Goal: Transaction & Acquisition: Purchase product/service

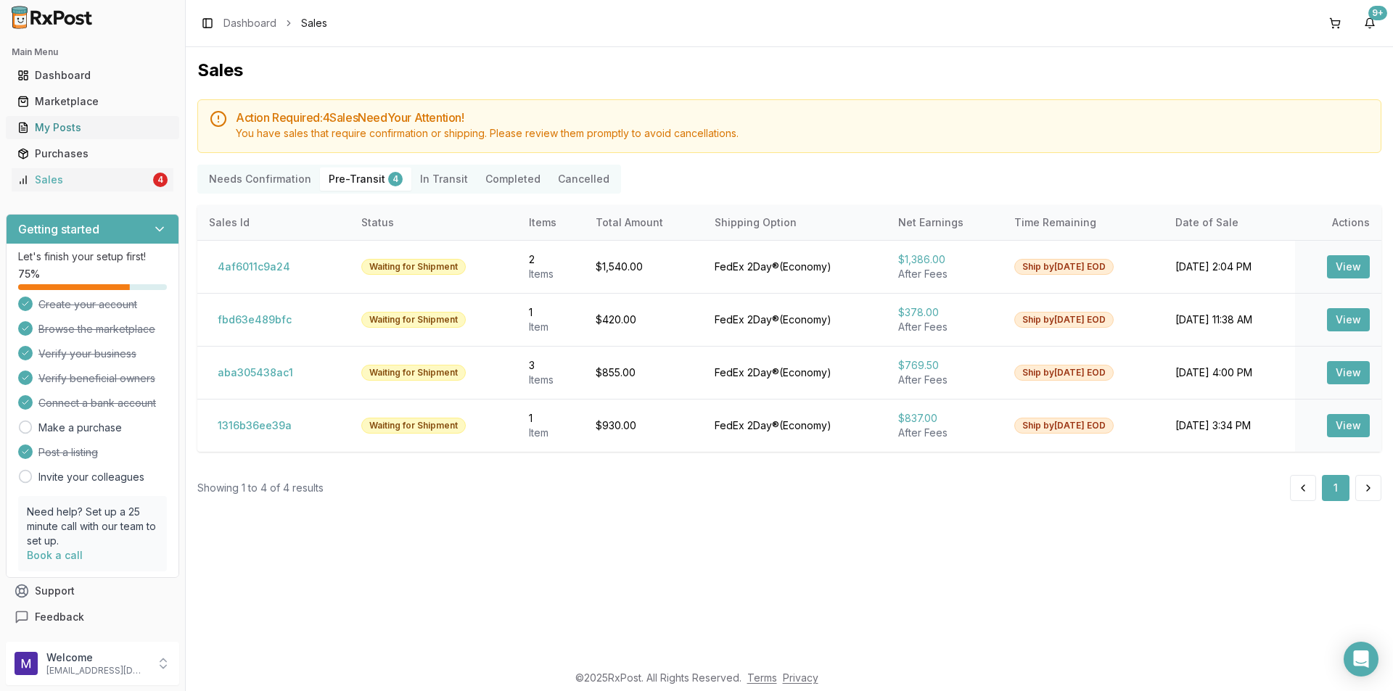
click at [94, 131] on div "My Posts" at bounding box center [92, 127] width 150 height 15
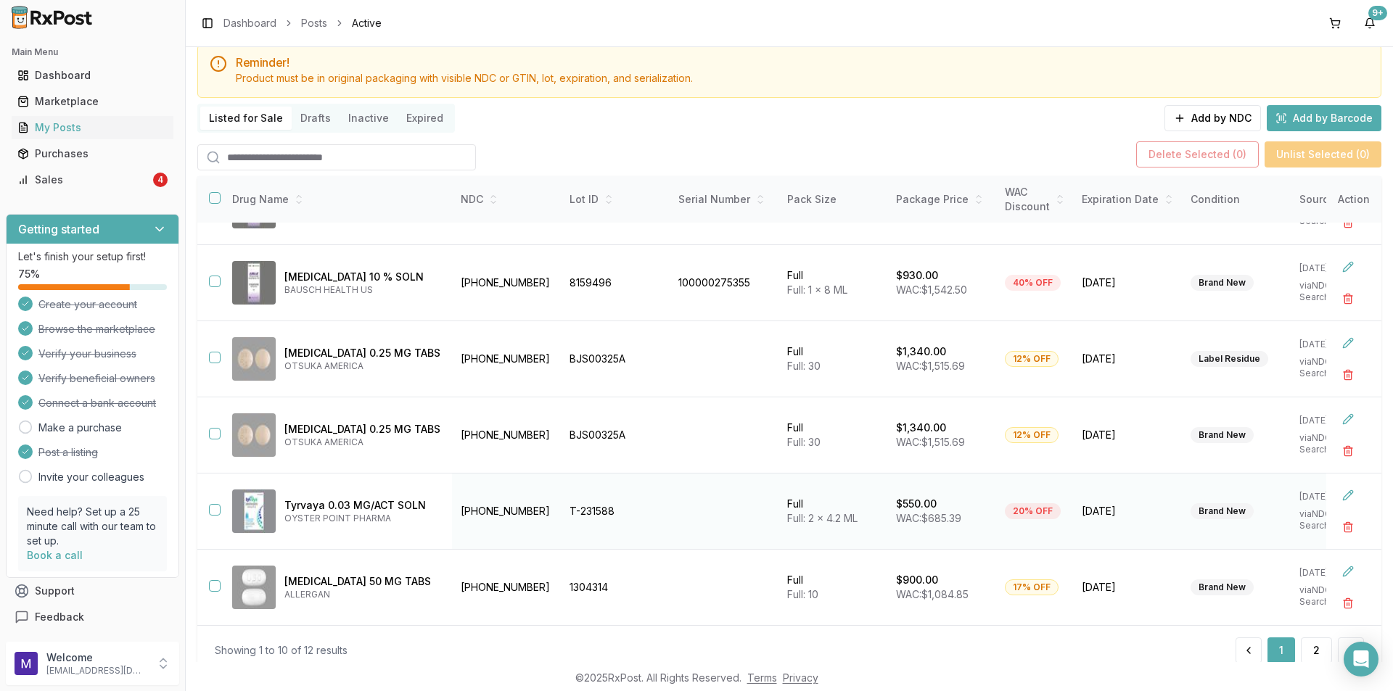
scroll to position [94, 0]
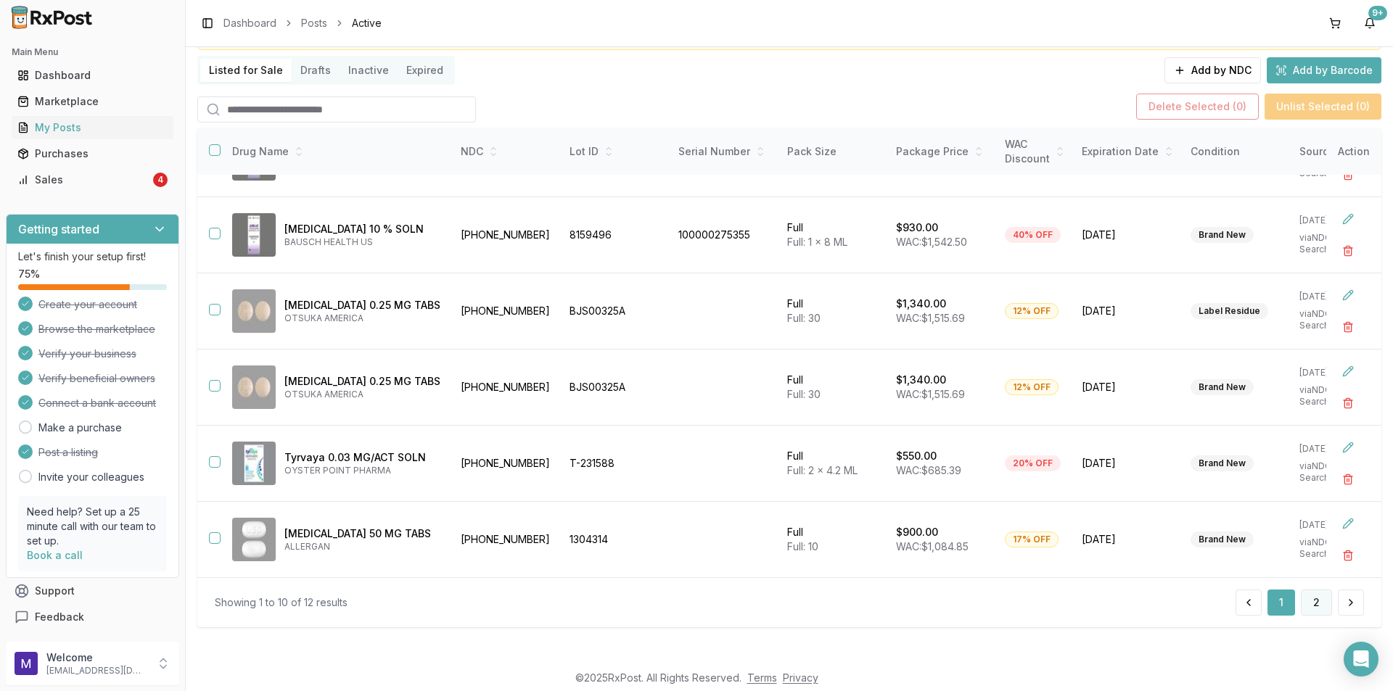
click at [1303, 606] on button "2" at bounding box center [1316, 603] width 31 height 26
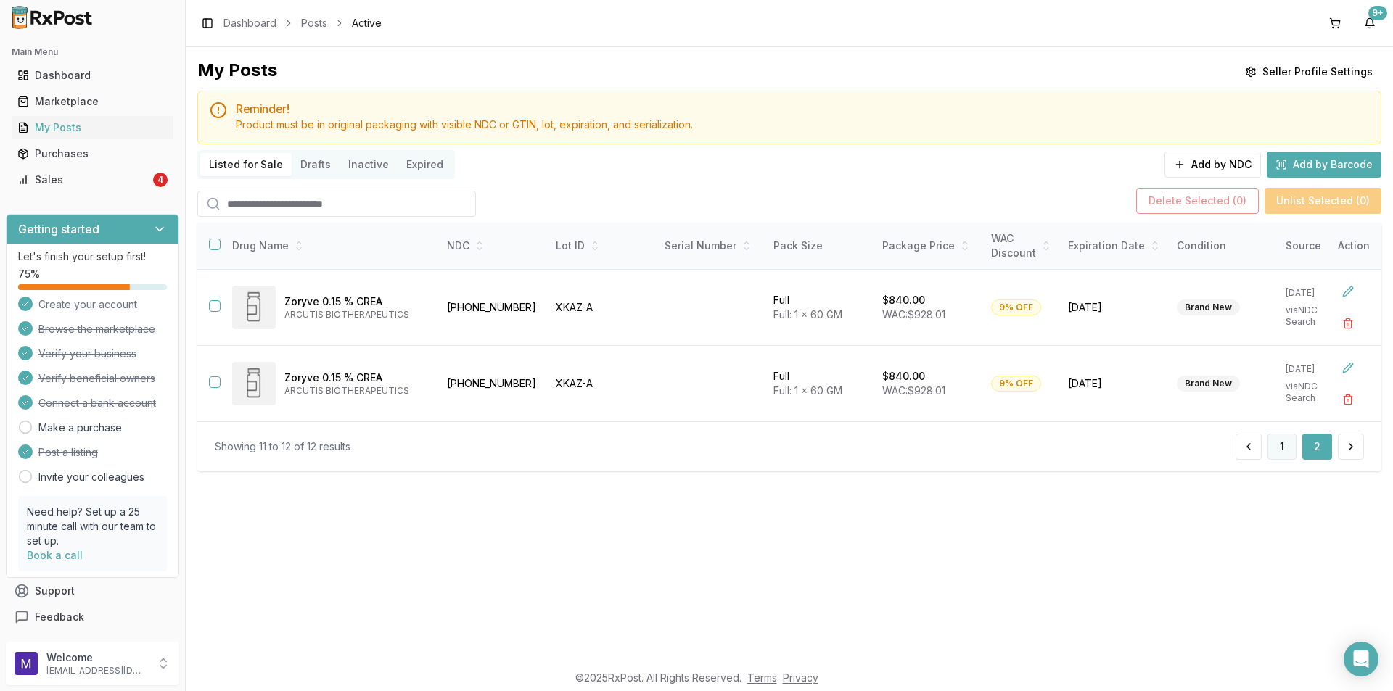
click at [1279, 460] on button "1" at bounding box center [1281, 447] width 29 height 26
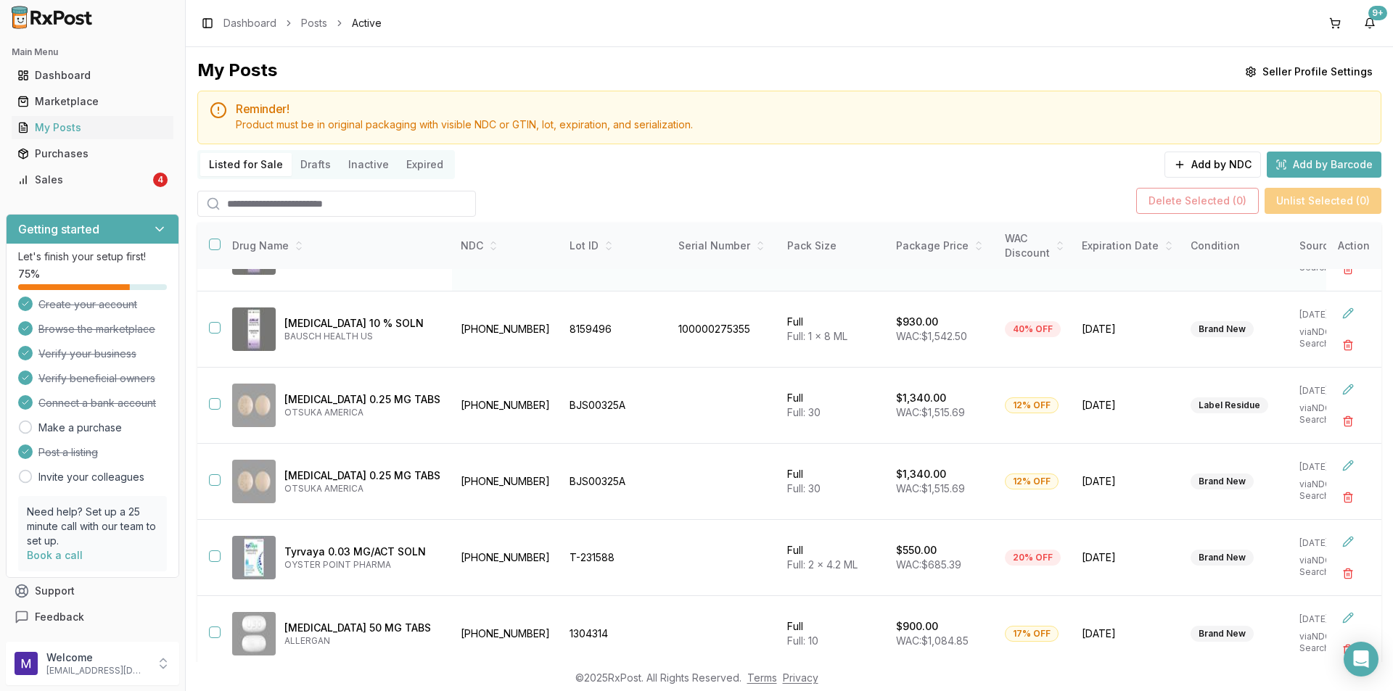
scroll to position [365, 0]
drag, startPoint x: 529, startPoint y: 629, endPoint x: 438, endPoint y: 625, distance: 90.8
click at [452, 625] on td "[PHONE_NUMBER]" at bounding box center [506, 634] width 109 height 76
copy td "[PHONE_NUMBER]"
click at [107, 102] on div "Marketplace" at bounding box center [92, 101] width 150 height 15
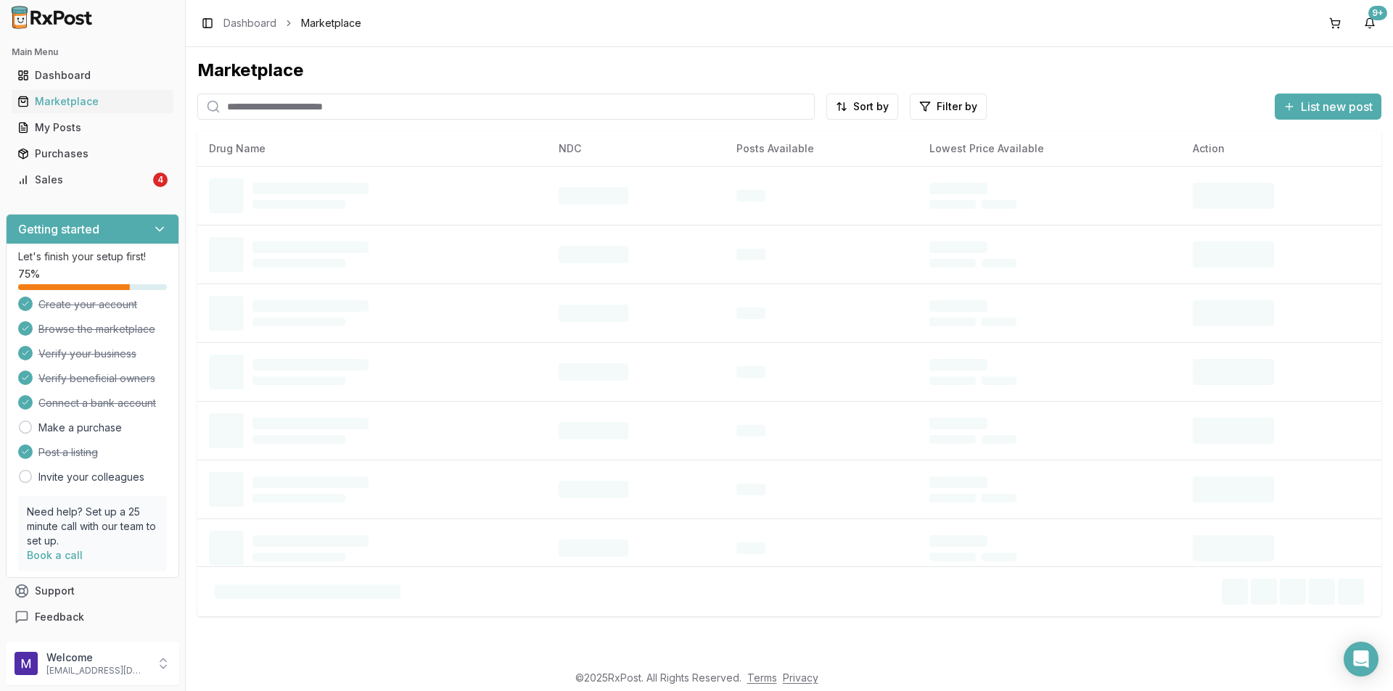
click at [399, 88] on div "Marketplace Sort by Filter by List new post Drug Name NDC Posts Available Lowes…" at bounding box center [789, 338] width 1184 height 558
click at [390, 109] on input "search" at bounding box center [505, 107] width 617 height 26
paste input "**********"
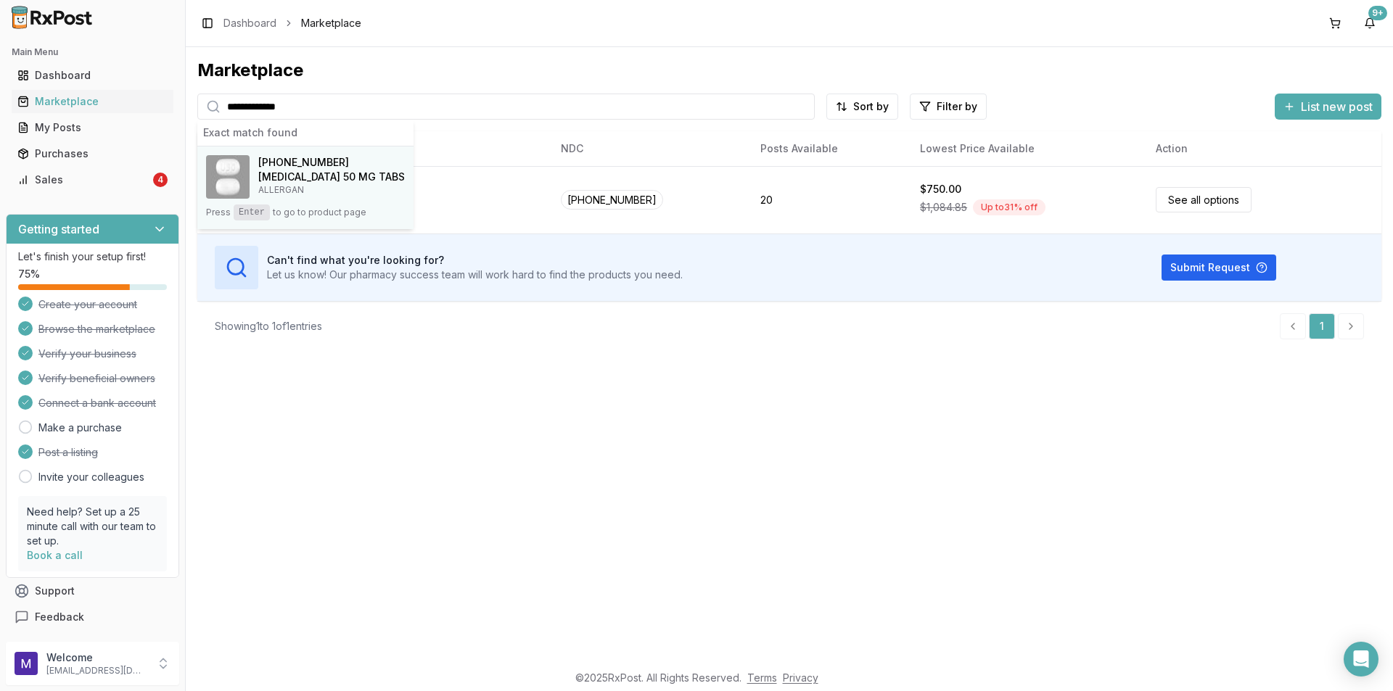
type input "**********"
click at [281, 180] on h4 "[MEDICAL_DATA] 50 MG TABS" at bounding box center [331, 177] width 147 height 15
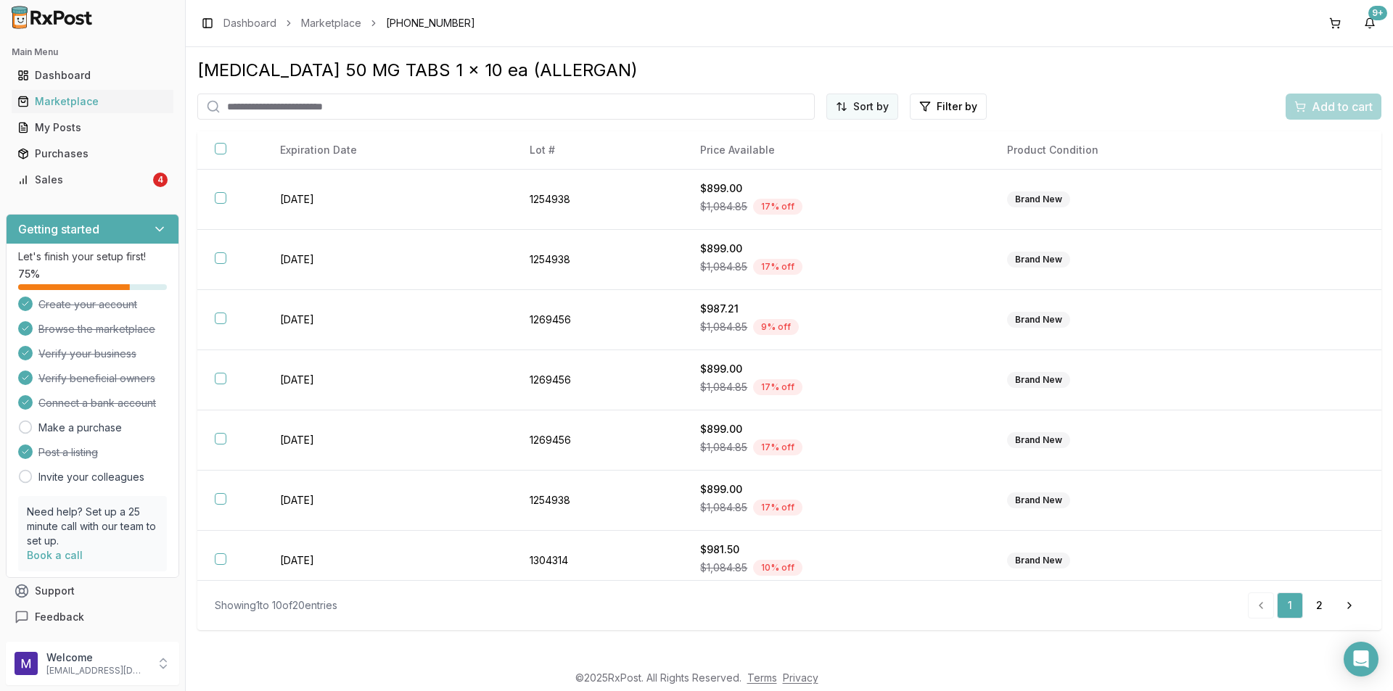
click at [860, 107] on html "Main Menu Dashboard Marketplace My Posts Purchases Sales 4 Getting started Let'…" at bounding box center [696, 345] width 1393 height 691
click at [847, 157] on div "Price (Low to High)" at bounding box center [827, 160] width 138 height 23
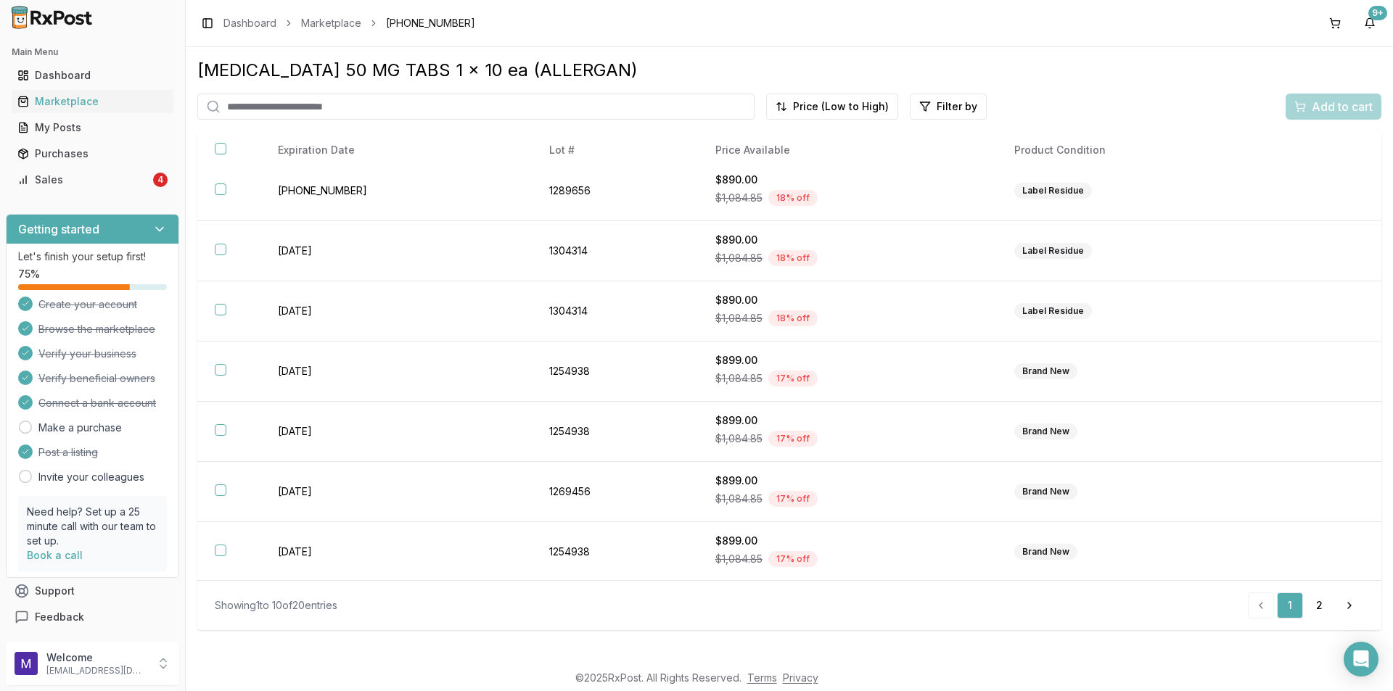
scroll to position [191, 0]
click at [1319, 606] on link "2" at bounding box center [1319, 606] width 26 height 26
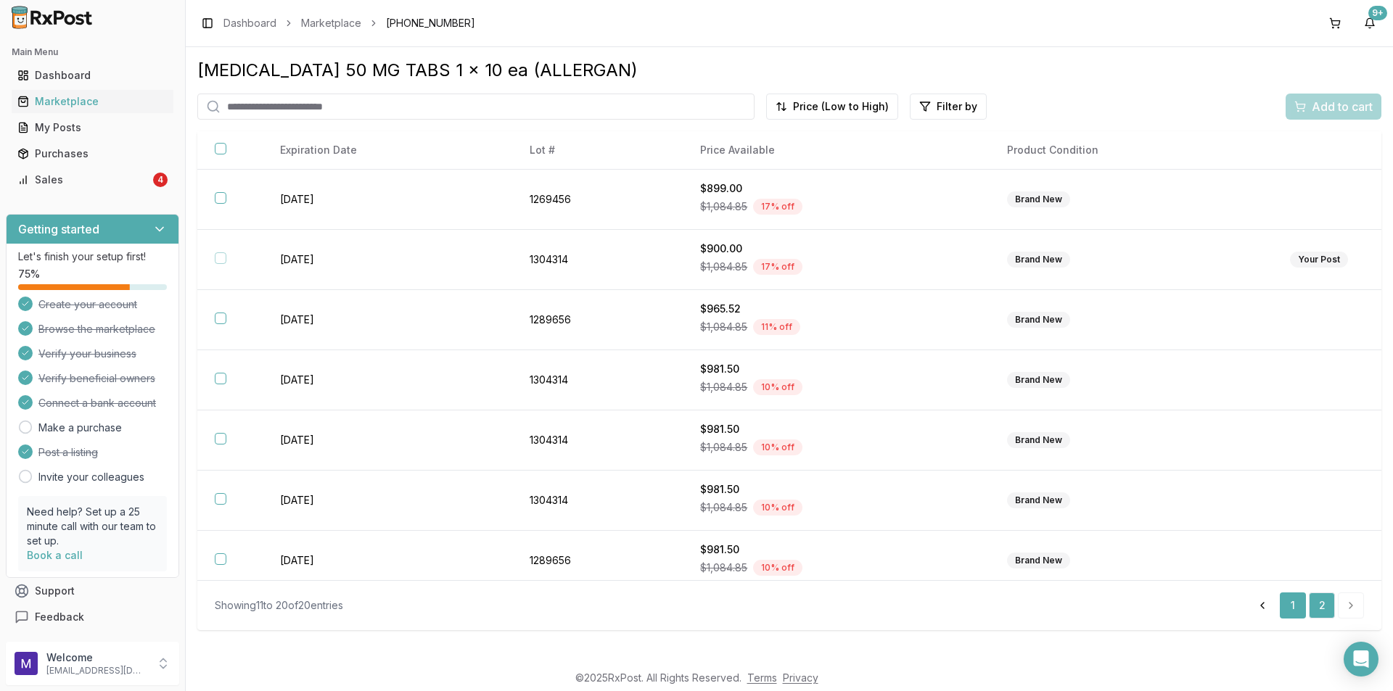
click at [1287, 604] on link "1" at bounding box center [1293, 606] width 26 height 26
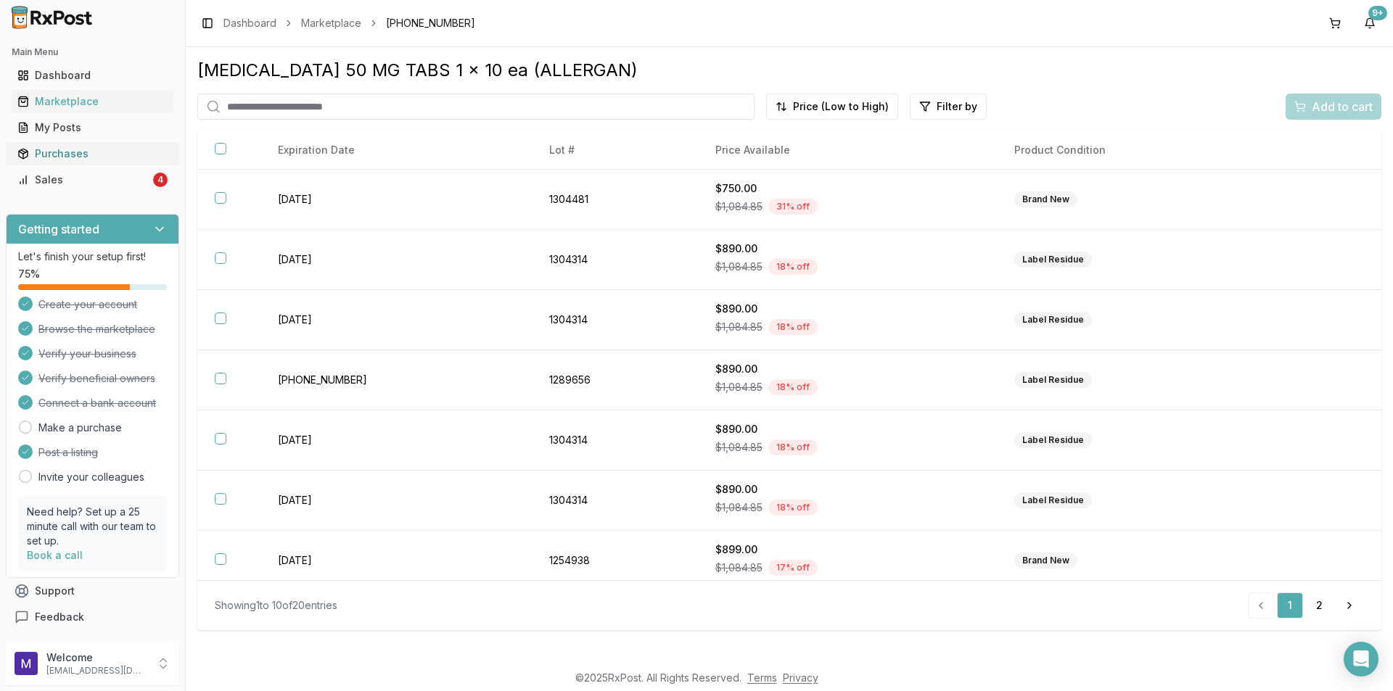
click at [105, 149] on div "Purchases" at bounding box center [92, 154] width 150 height 15
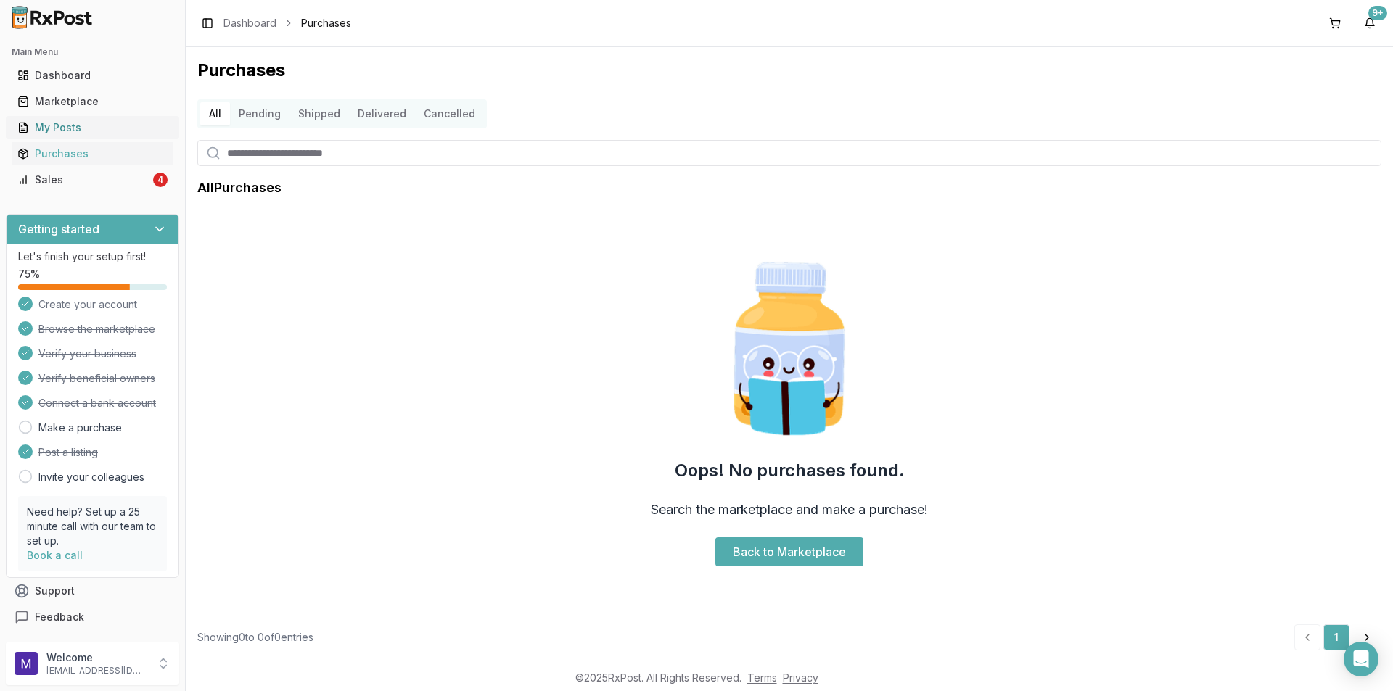
click at [115, 126] on div "My Posts" at bounding box center [92, 127] width 150 height 15
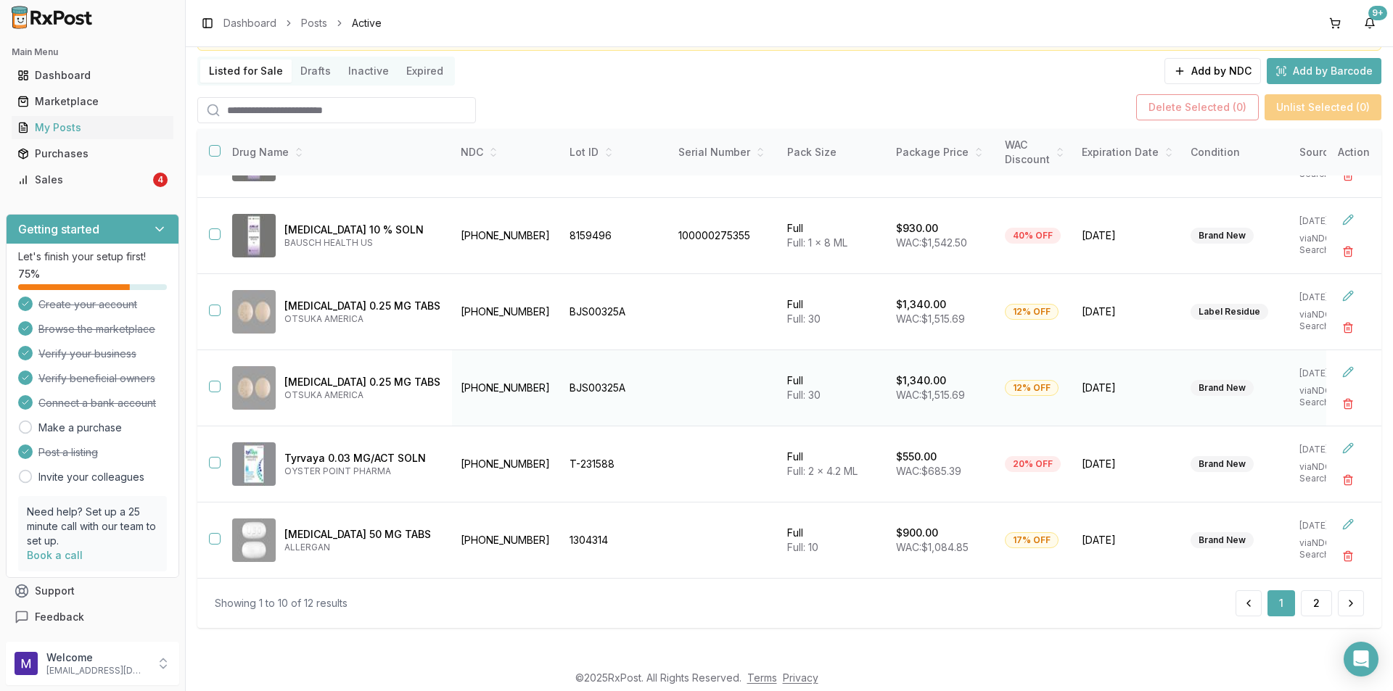
scroll to position [94, 0]
drag, startPoint x: 535, startPoint y: 460, endPoint x: 448, endPoint y: 456, distance: 87.1
click at [452, 456] on td "[PHONE_NUMBER]" at bounding box center [506, 464] width 109 height 76
copy td "[PHONE_NUMBER]"
click at [94, 108] on div "Marketplace" at bounding box center [92, 101] width 150 height 15
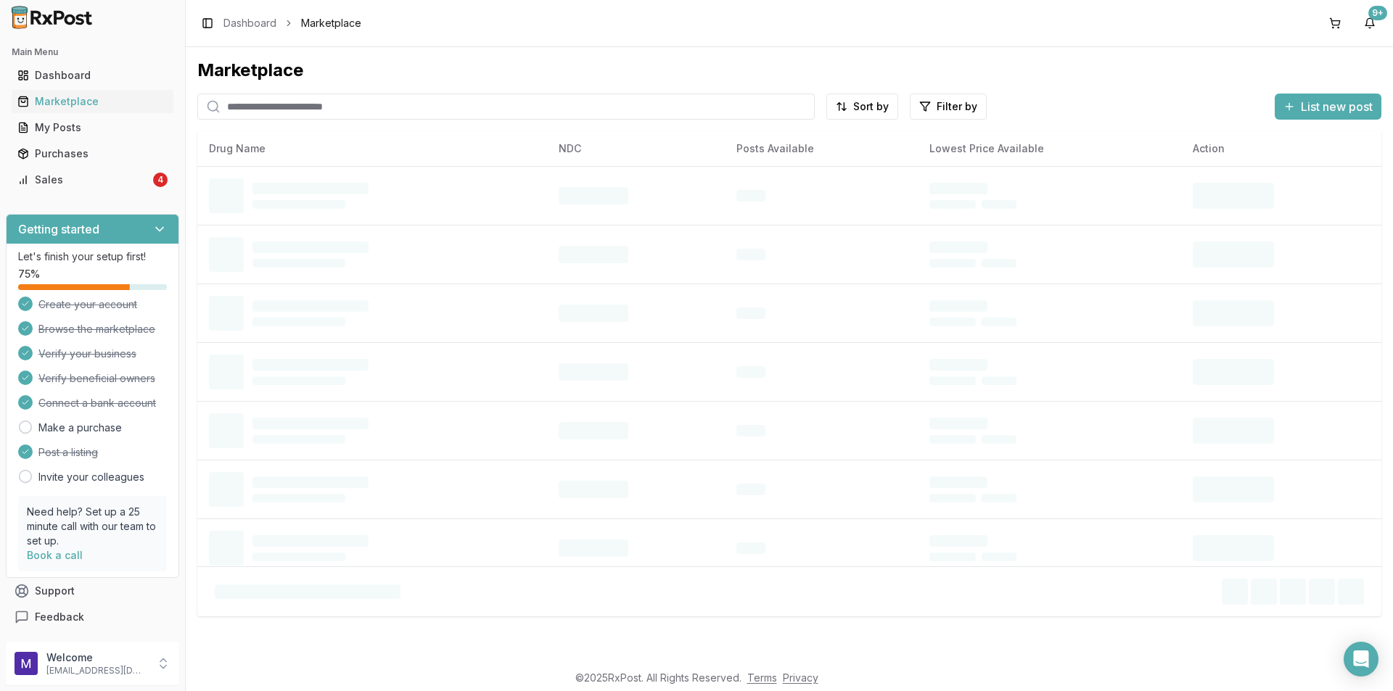
click at [265, 108] on input "search" at bounding box center [505, 107] width 617 height 26
paste input "**********"
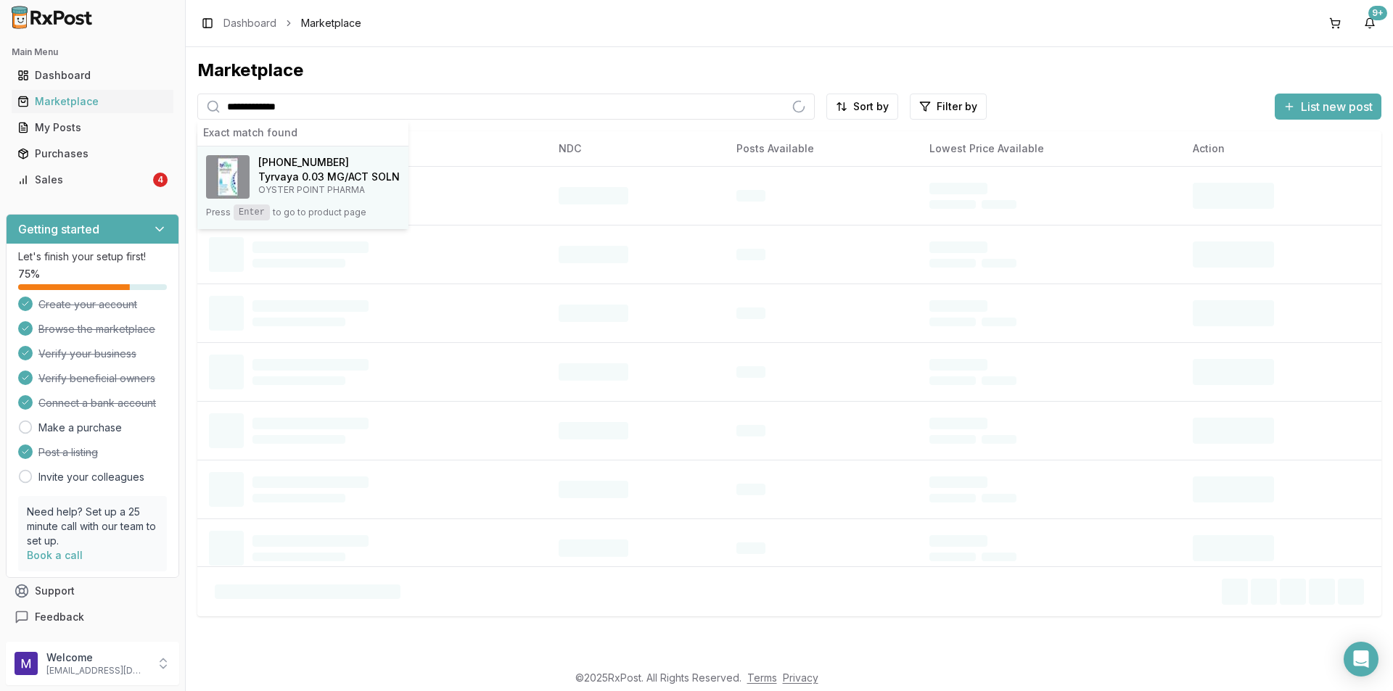
type input "**********"
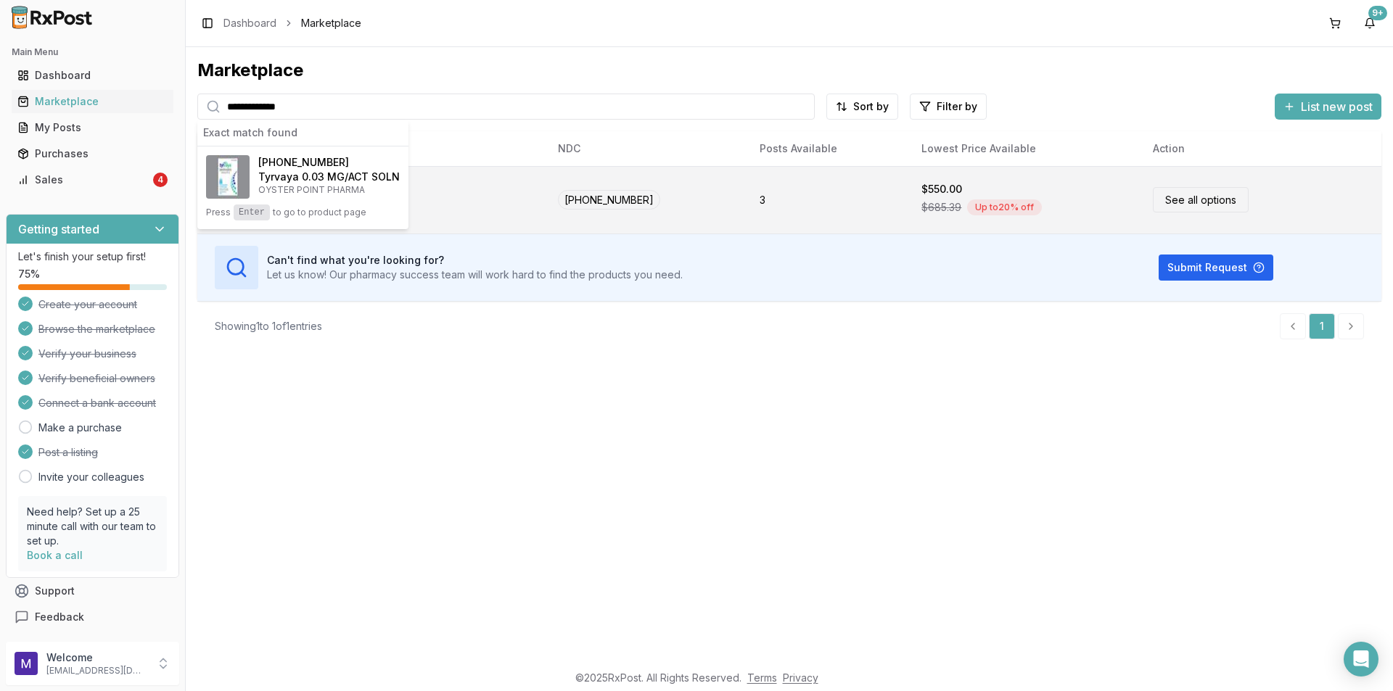
click at [699, 202] on td "[PHONE_NUMBER]" at bounding box center [647, 199] width 202 height 67
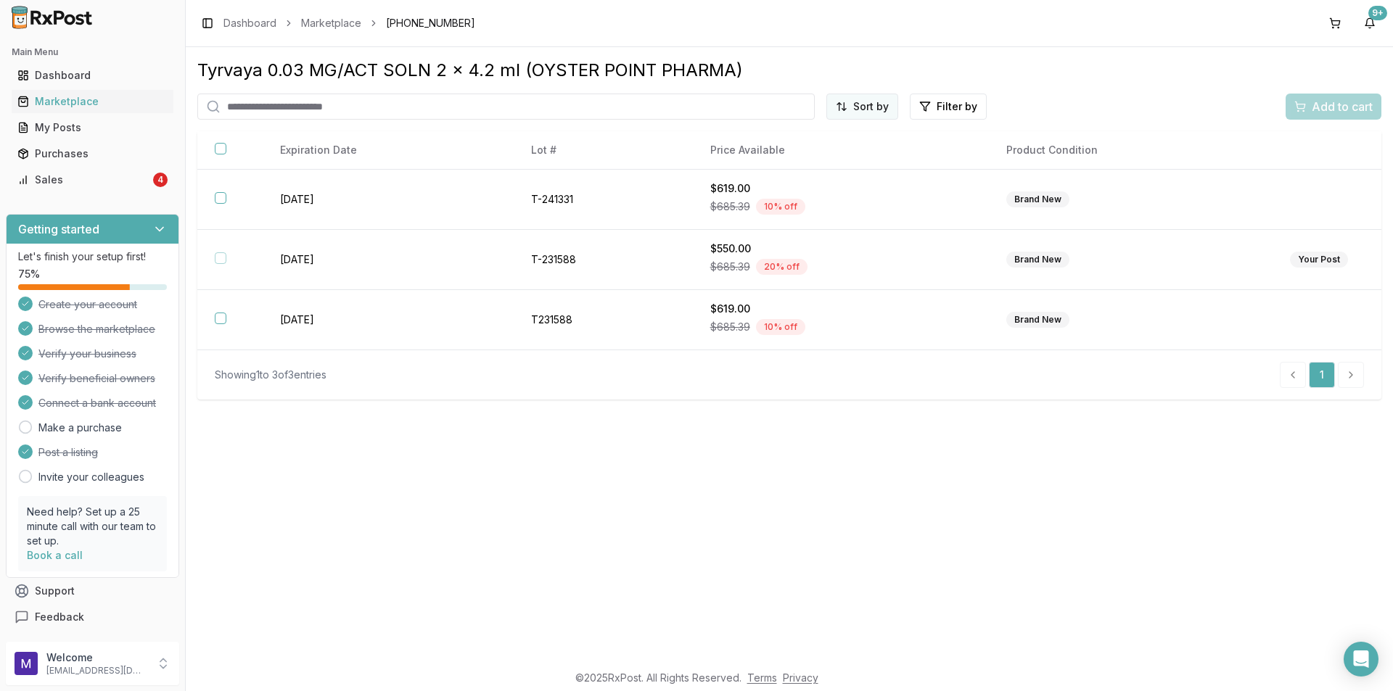
click at [883, 103] on html "Main Menu Dashboard Marketplace My Posts Purchases Sales 4 Getting started Let'…" at bounding box center [696, 345] width 1393 height 691
click at [854, 166] on div "Price (Low to High)" at bounding box center [827, 160] width 138 height 23
click at [41, 176] on div "Sales" at bounding box center [83, 180] width 133 height 15
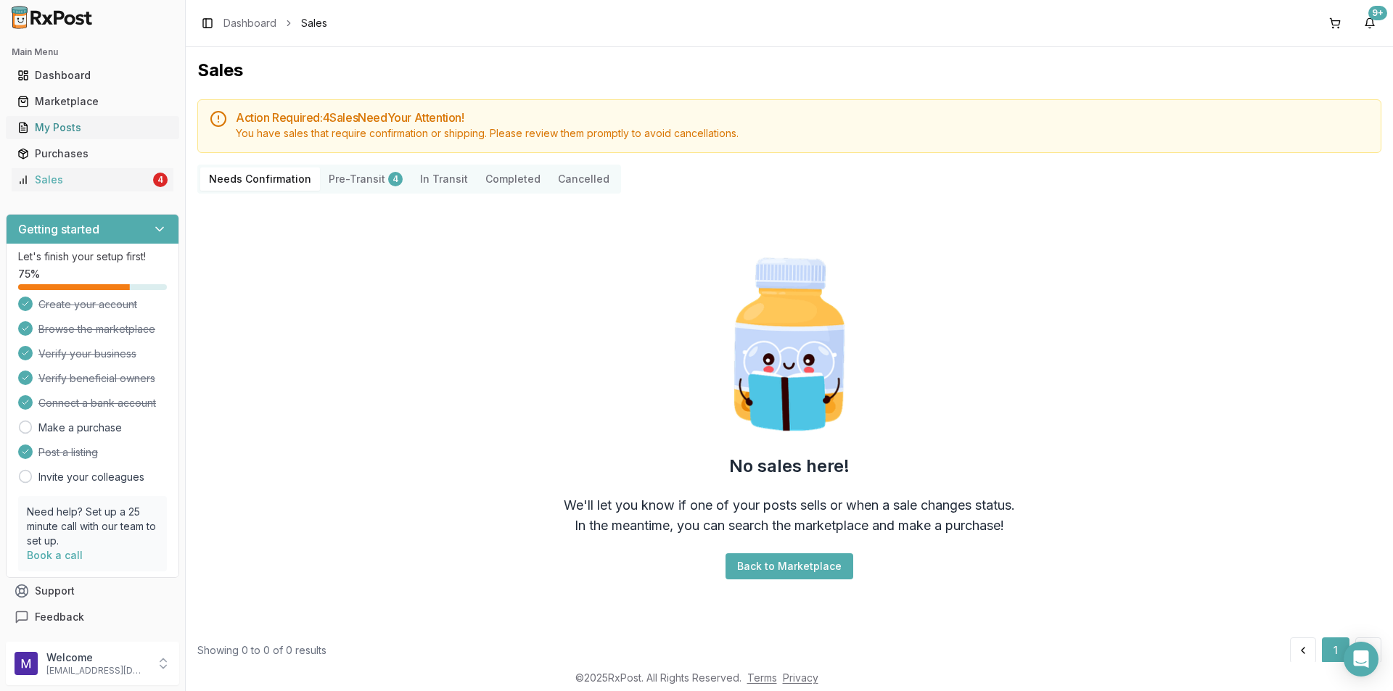
click at [101, 128] on div "My Posts" at bounding box center [92, 127] width 150 height 15
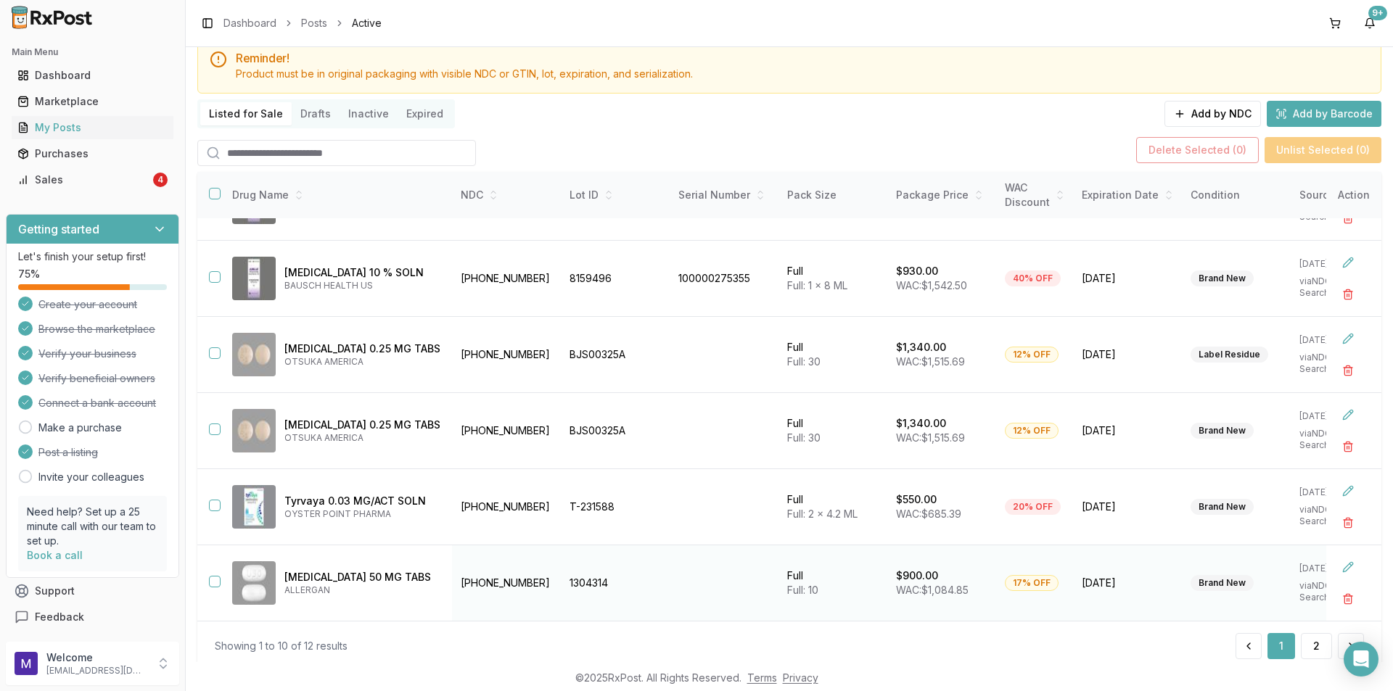
scroll to position [94, 0]
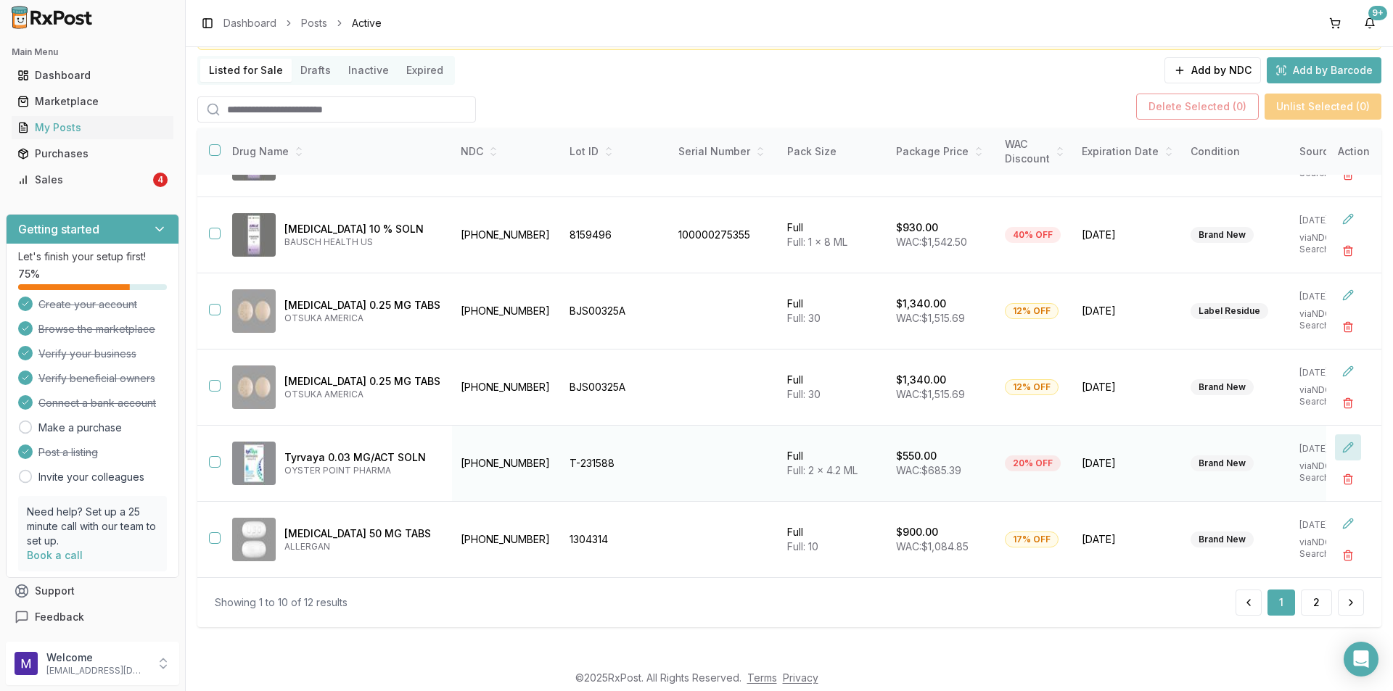
click at [1335, 439] on button at bounding box center [1348, 447] width 26 height 26
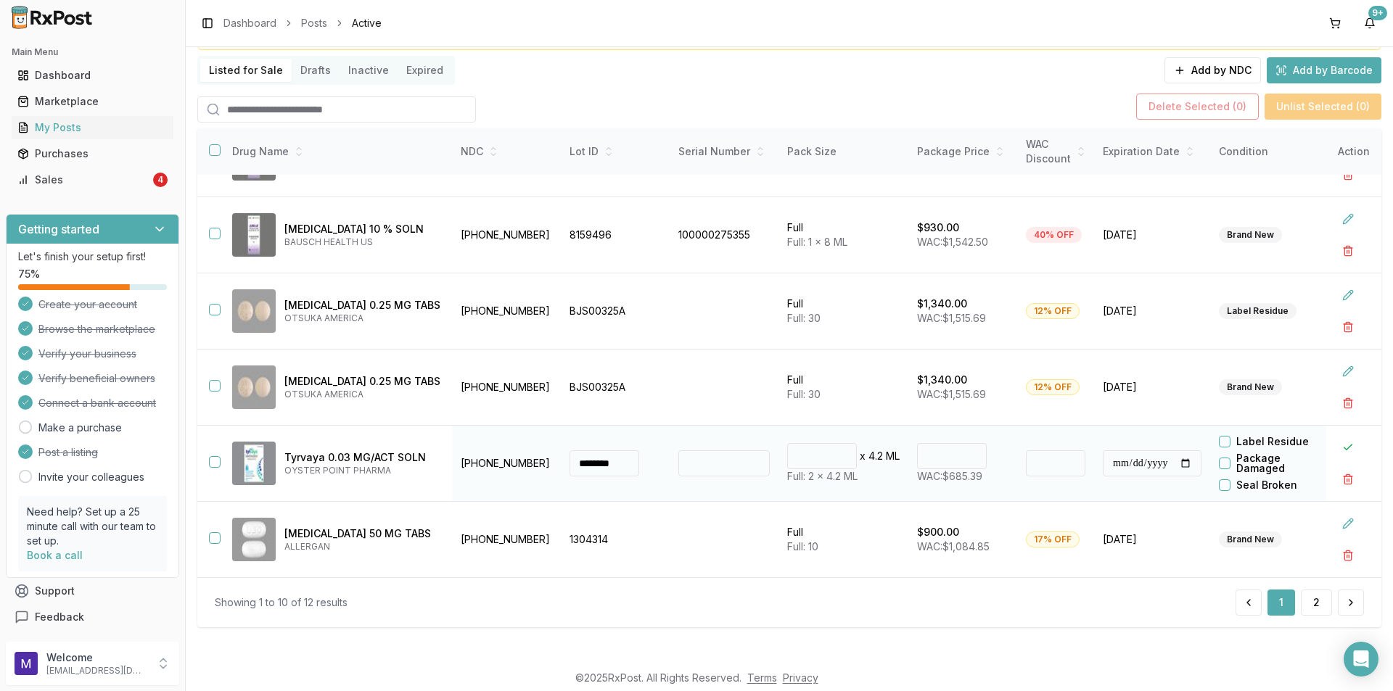
click at [926, 448] on input "***" at bounding box center [952, 456] width 70 height 26
type input "******"
type input "**"
click at [1336, 442] on button at bounding box center [1348, 447] width 26 height 26
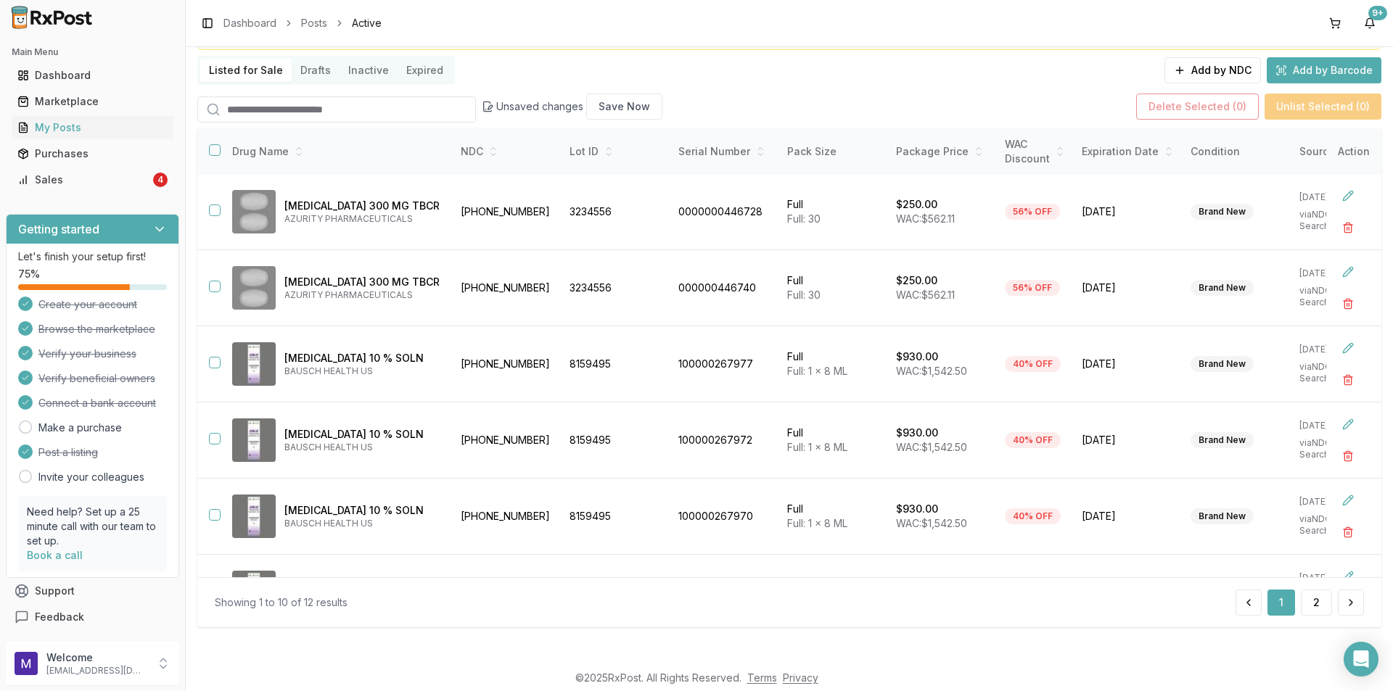
scroll to position [0, 0]
